Goal: Task Accomplishment & Management: Manage account settings

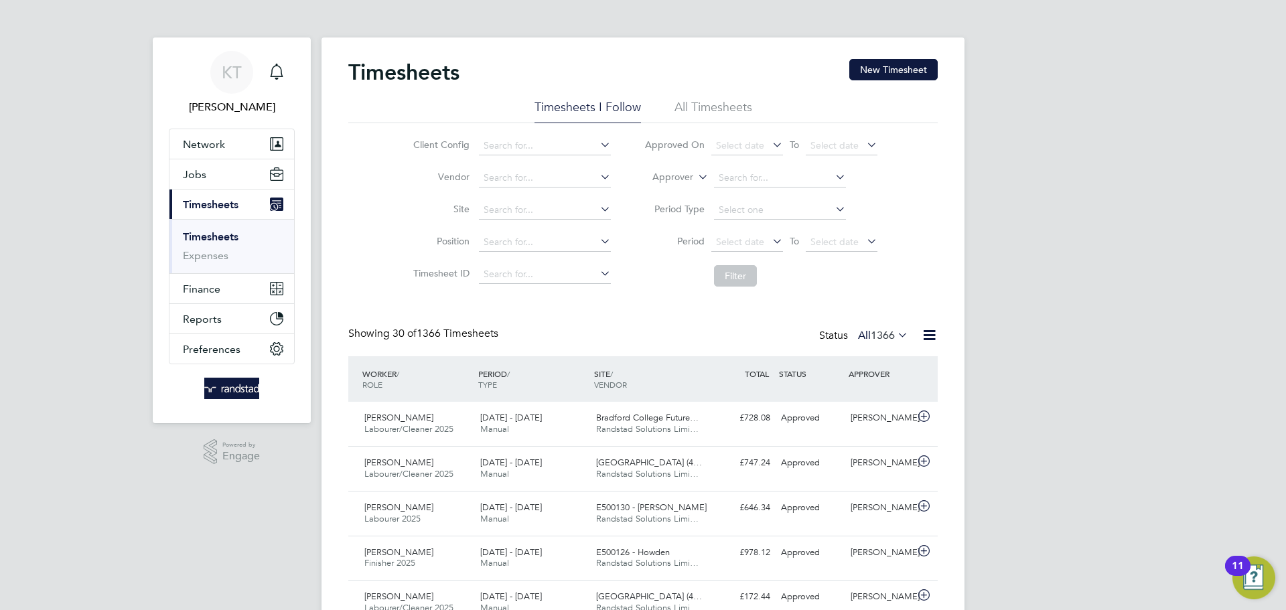
click at [218, 242] on link "Timesheets" at bounding box center [211, 236] width 56 height 13
drag, startPoint x: 749, startPoint y: 317, endPoint x: 846, endPoint y: 327, distance: 97.6
click at [874, 337] on span "1366" at bounding box center [883, 335] width 24 height 13
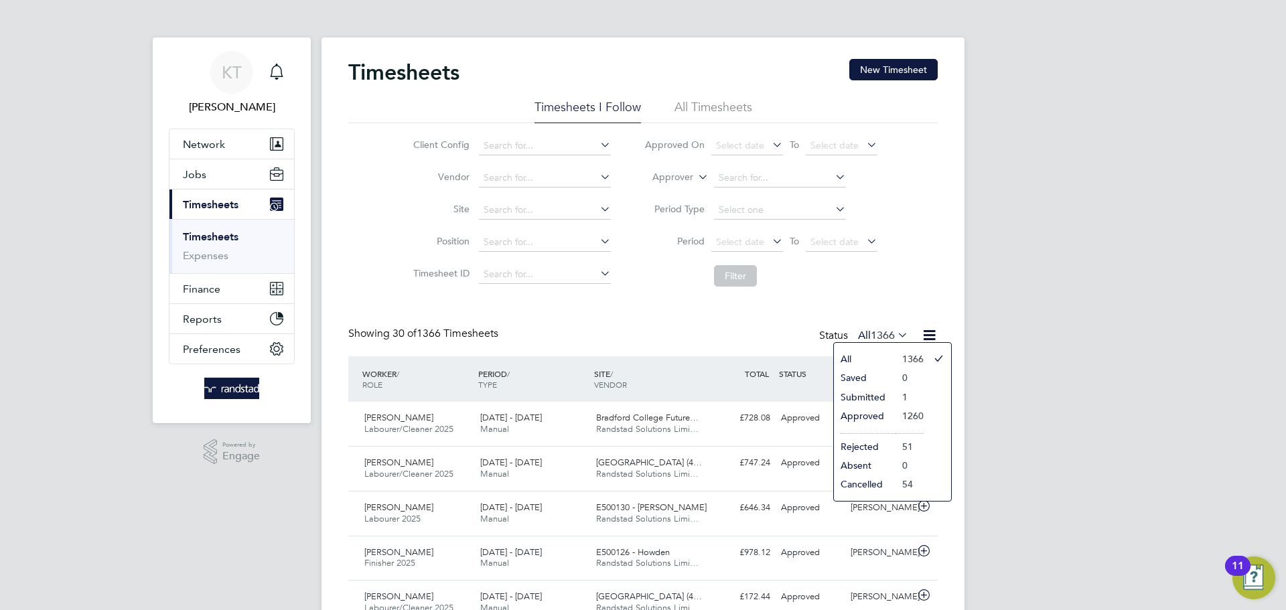
click at [883, 398] on li "Submitted" at bounding box center [865, 397] width 62 height 19
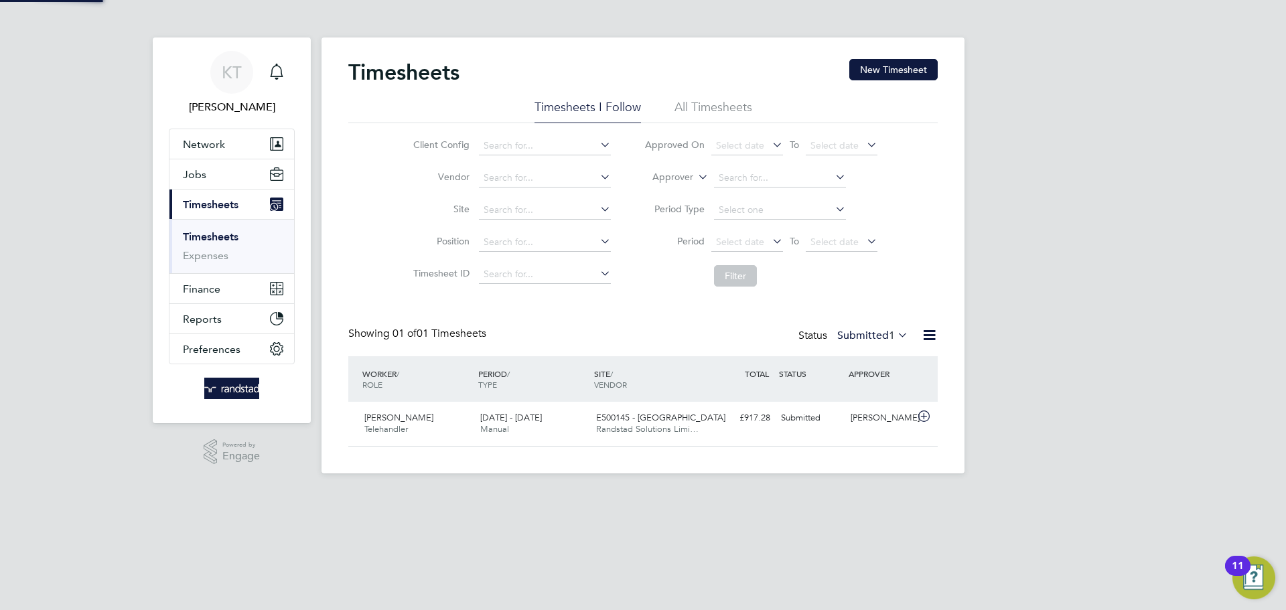
scroll to position [34, 117]
click at [932, 475] on app-footer at bounding box center [642, 483] width 643 height 21
click at [289, 76] on link "KT [PERSON_NAME]" at bounding box center [232, 83] width 126 height 64
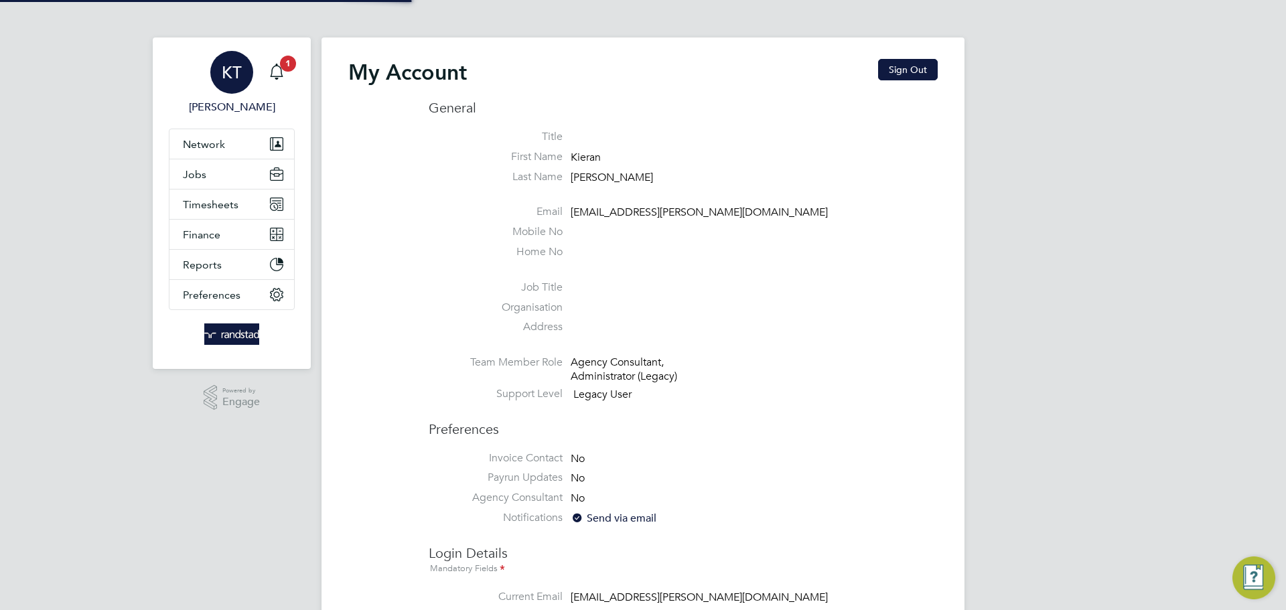
type input "[EMAIL_ADDRESS][PERSON_NAME][DOMAIN_NAME]"
click at [279, 70] on icon "Main navigation" at bounding box center [277, 72] width 16 height 16
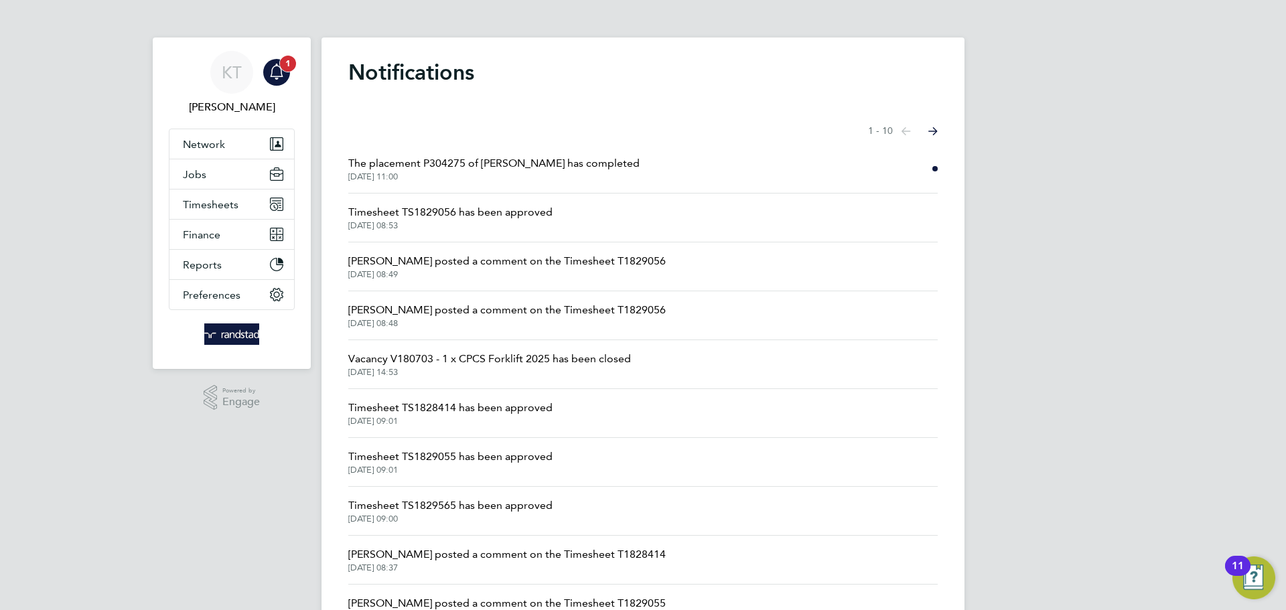
click at [284, 73] on icon "Main navigation" at bounding box center [277, 72] width 16 height 16
click at [280, 83] on div "Main navigation" at bounding box center [276, 72] width 27 height 27
drag, startPoint x: 484, startPoint y: 157, endPoint x: 415, endPoint y: 163, distance: 69.2
click at [485, 158] on span "The placement P304275 of [PERSON_NAME] has completed" at bounding box center [493, 163] width 291 height 16
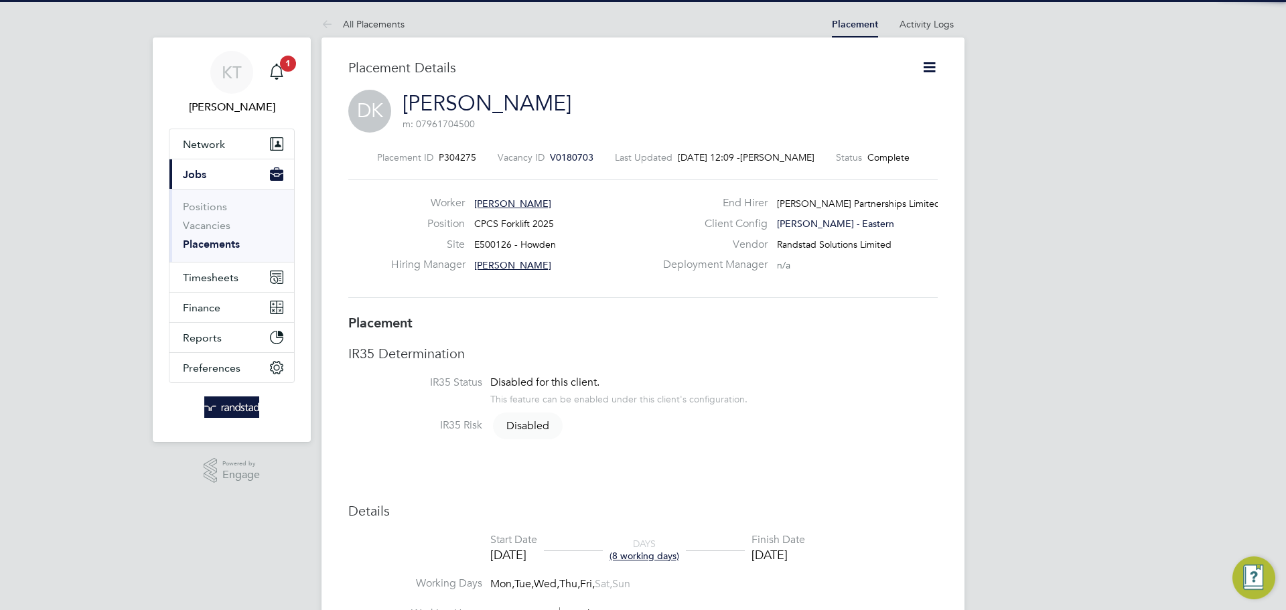
scroll to position [21, 265]
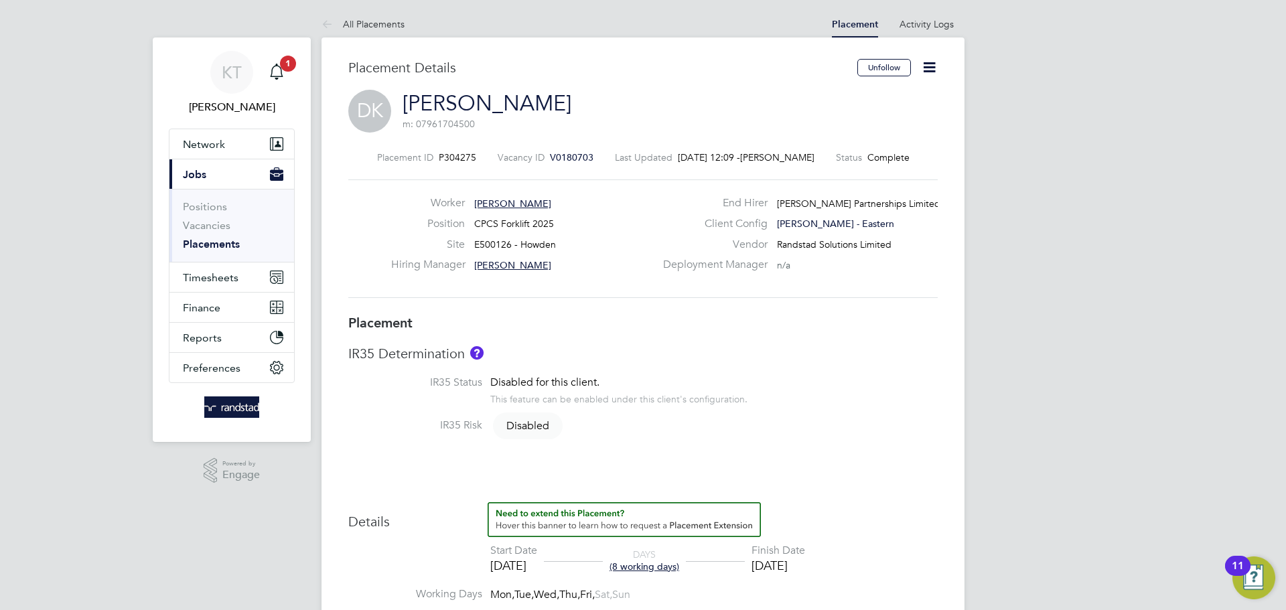
click at [194, 169] on span "Jobs" at bounding box center [194, 174] width 23 height 13
click at [925, 68] on icon at bounding box center [929, 67] width 17 height 17
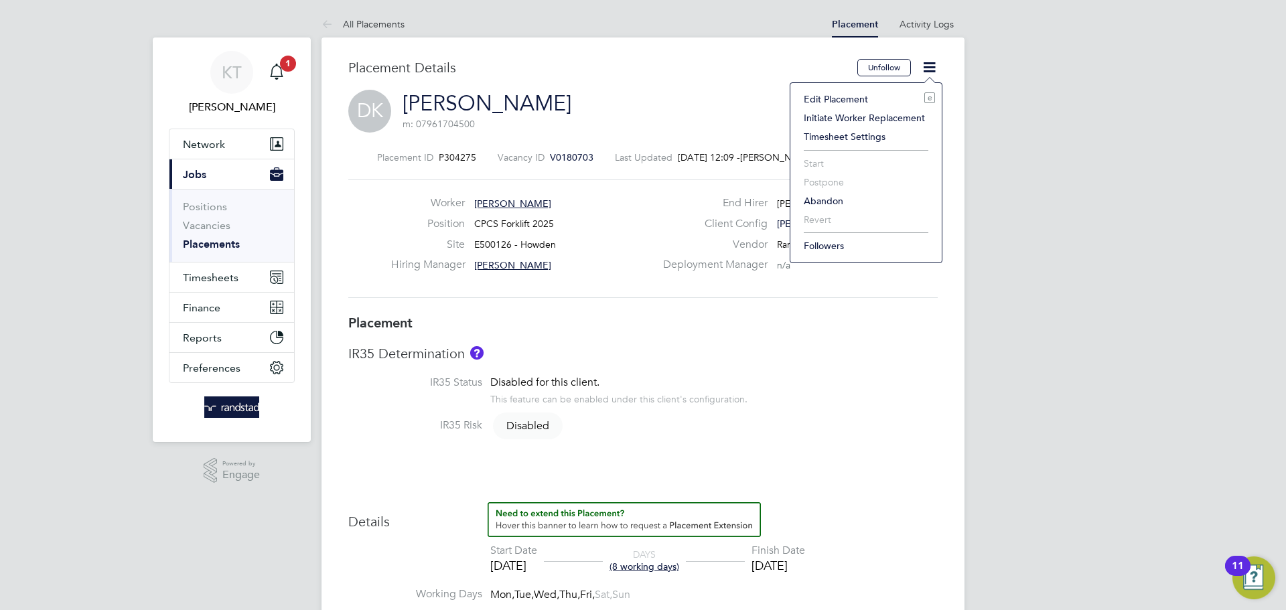
click at [863, 101] on li "Edit Placement e" at bounding box center [866, 99] width 138 height 19
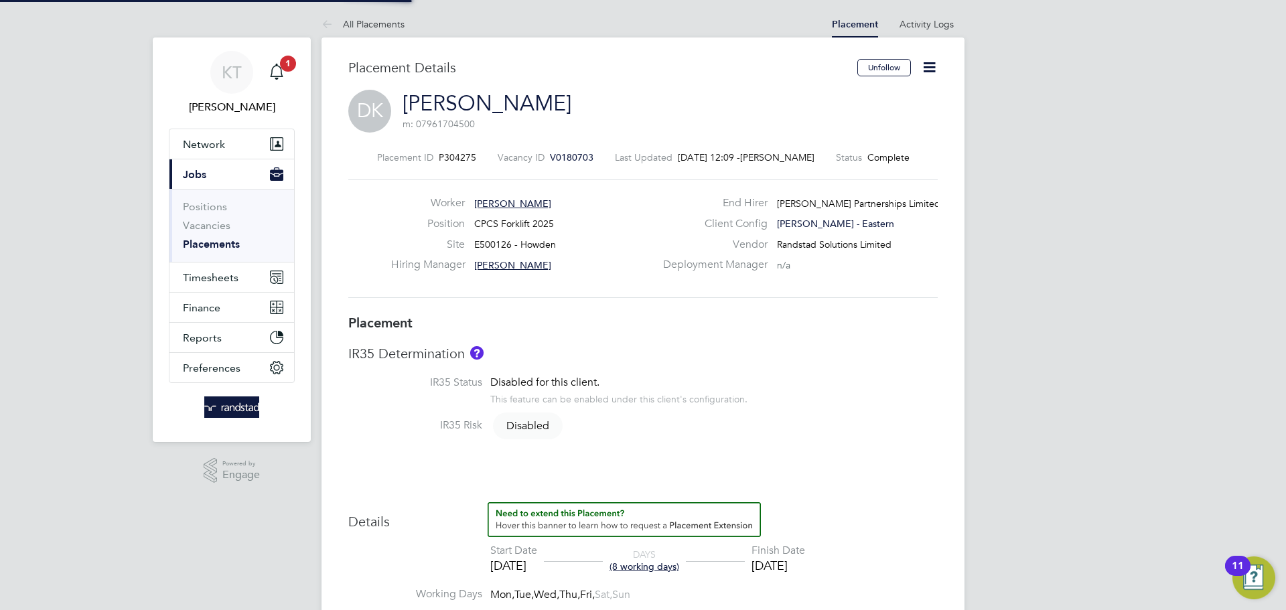
type input "[PERSON_NAME]"
type input "[DATE]"
type input "08:00"
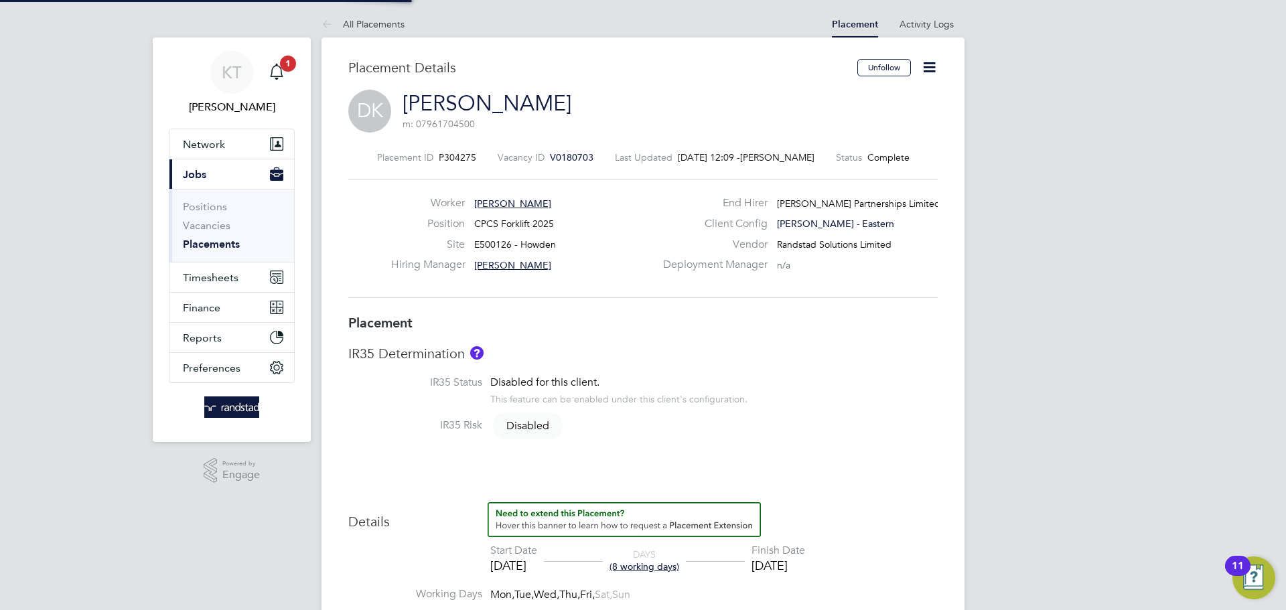
type input "17:00"
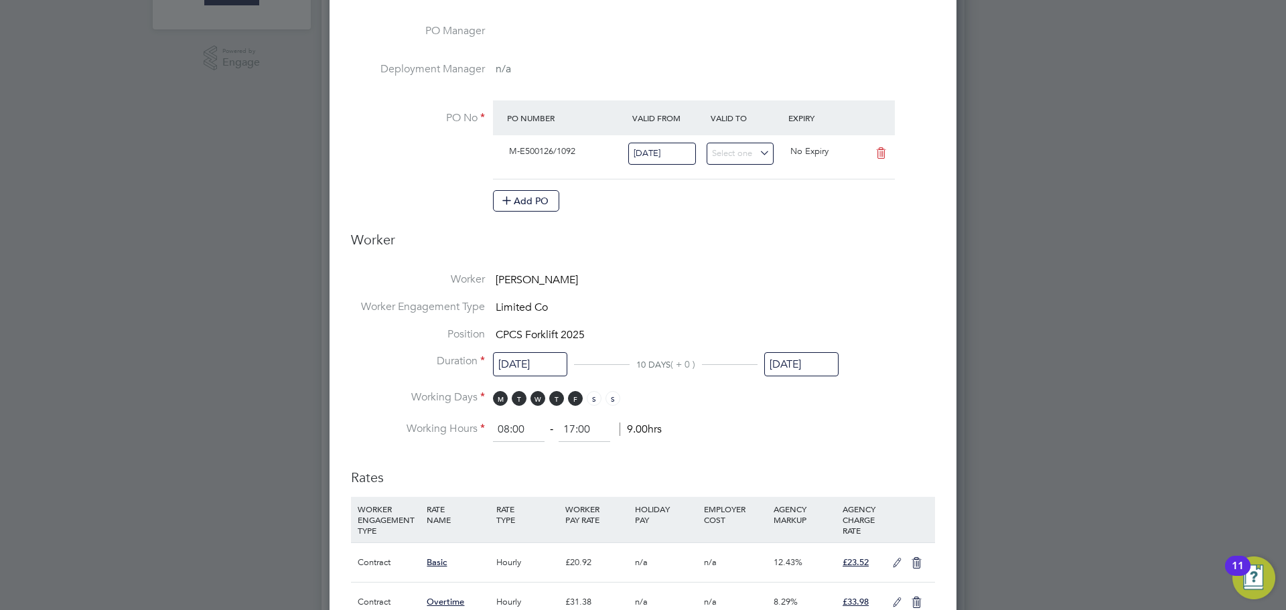
click at [805, 364] on input "[DATE]" at bounding box center [801, 364] width 74 height 25
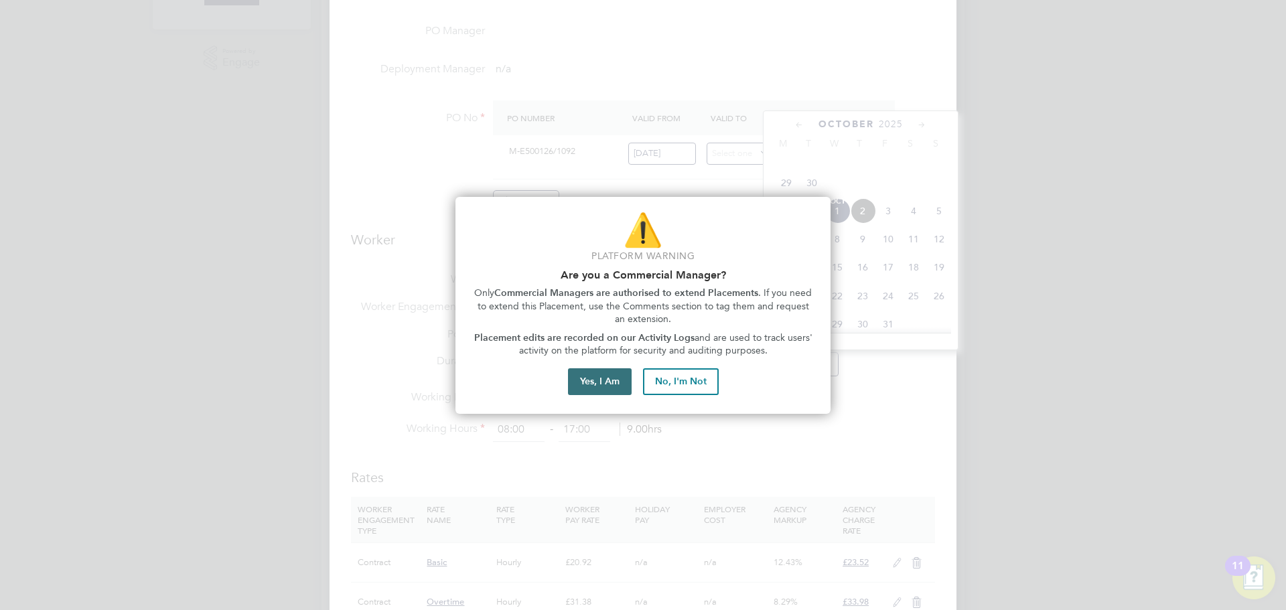
click at [593, 378] on button "Yes, I Am" at bounding box center [600, 381] width 64 height 27
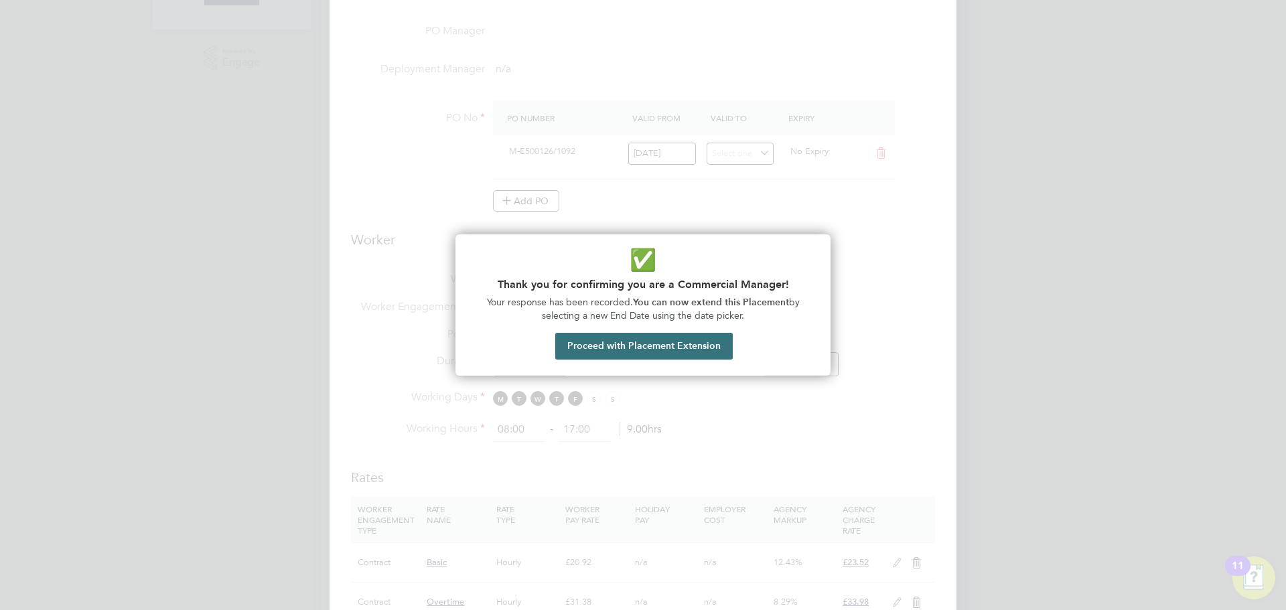
click at [704, 348] on button "Proceed with Placement Extension" at bounding box center [643, 346] width 177 height 27
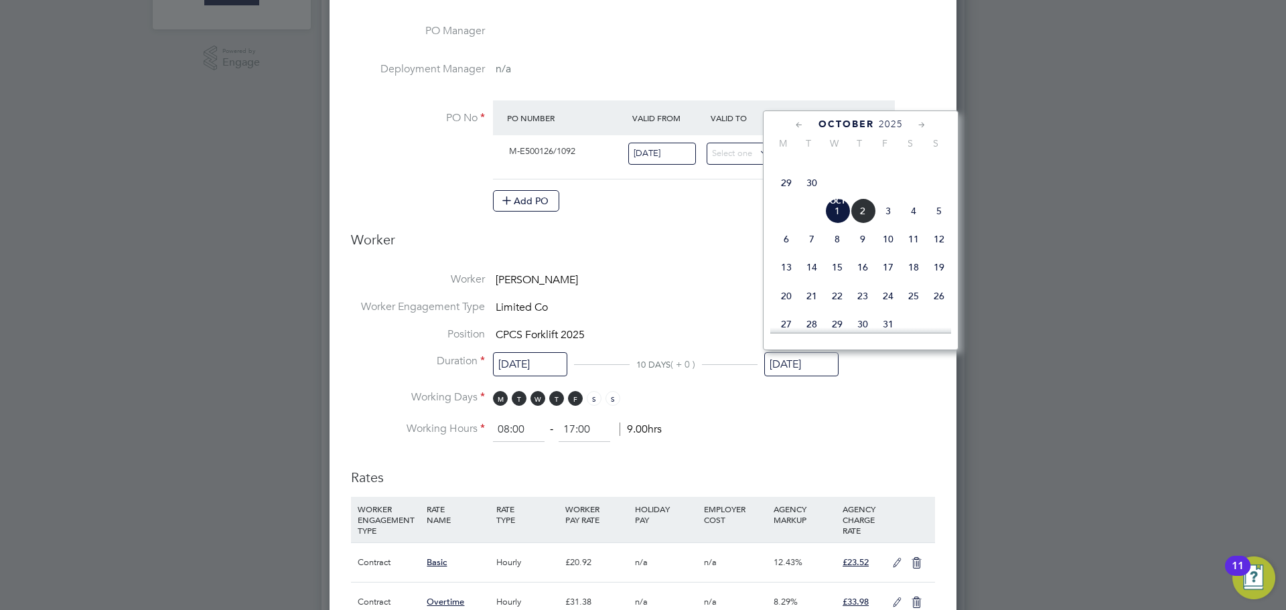
click at [881, 224] on span "3" at bounding box center [887, 210] width 25 height 25
type input "[DATE]"
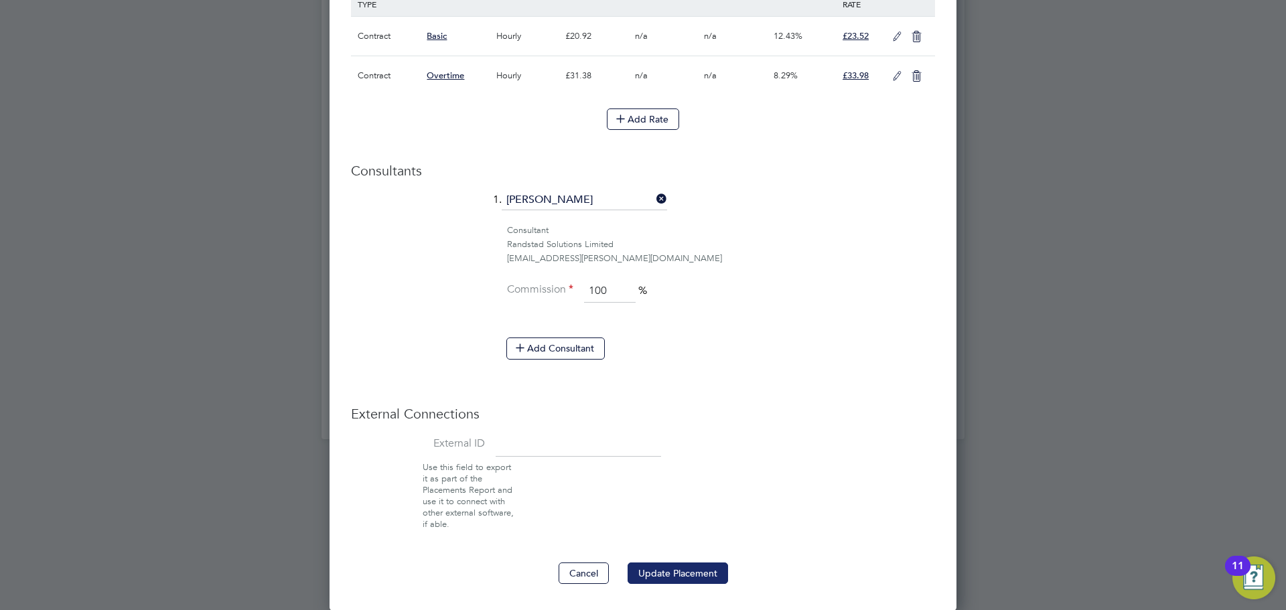
click at [675, 573] on button "Update Placement" at bounding box center [677, 573] width 100 height 21
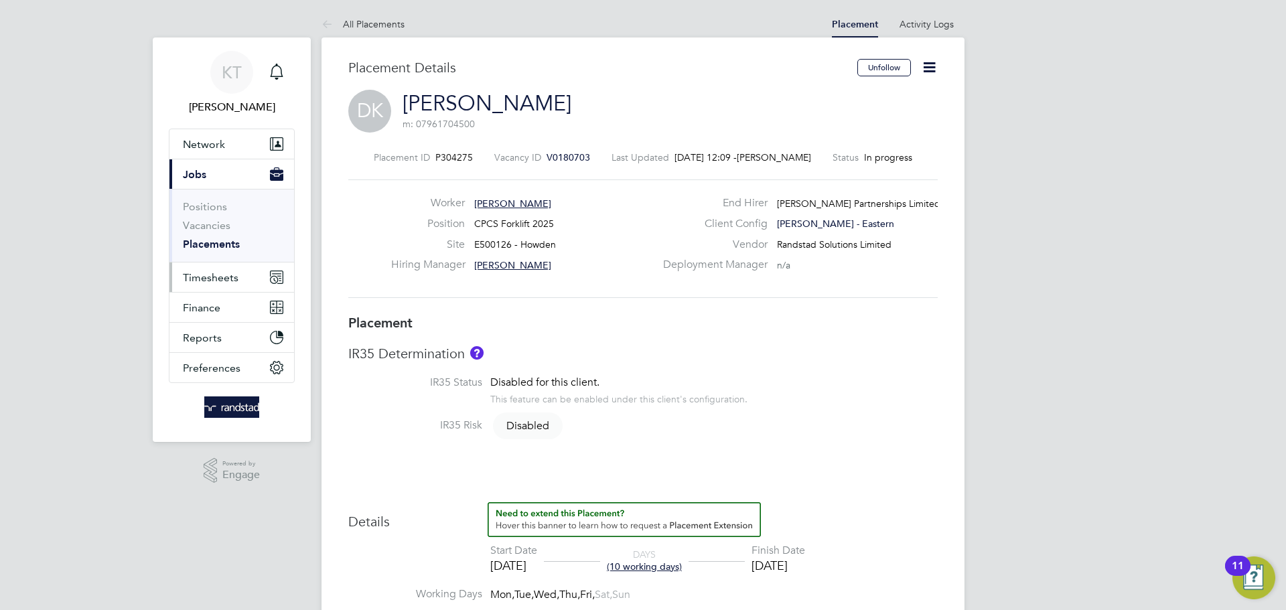
drag, startPoint x: 262, startPoint y: 250, endPoint x: 229, endPoint y: 263, distance: 35.2
click at [230, 261] on ul "Positions Vacancies Placements" at bounding box center [231, 225] width 125 height 73
click at [225, 273] on span "Timesheets" at bounding box center [211, 277] width 56 height 13
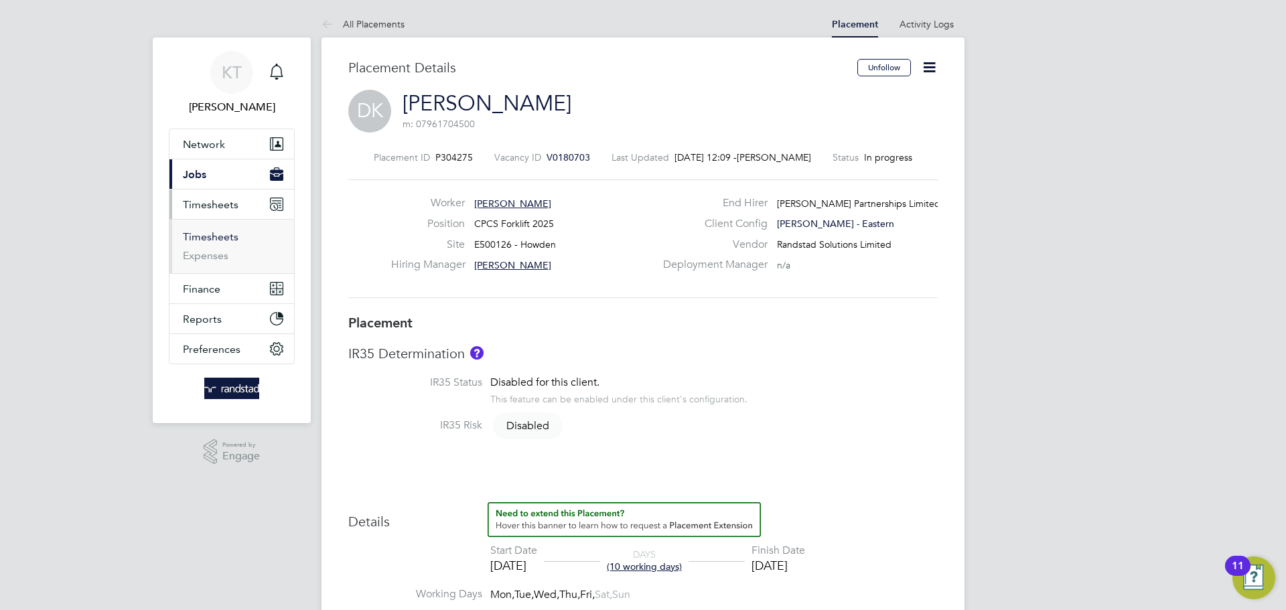
click at [216, 240] on link "Timesheets" at bounding box center [211, 236] width 56 height 13
